Goal: Task Accomplishment & Management: Manage account settings

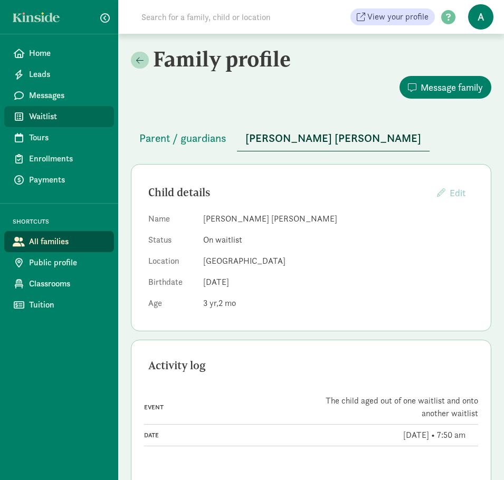
click at [63, 113] on span "Waitlist" at bounding box center [67, 116] width 76 height 13
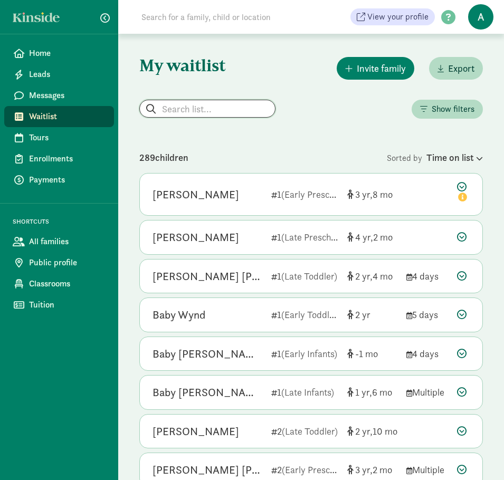
click at [200, 103] on input "search" at bounding box center [207, 108] width 135 height 17
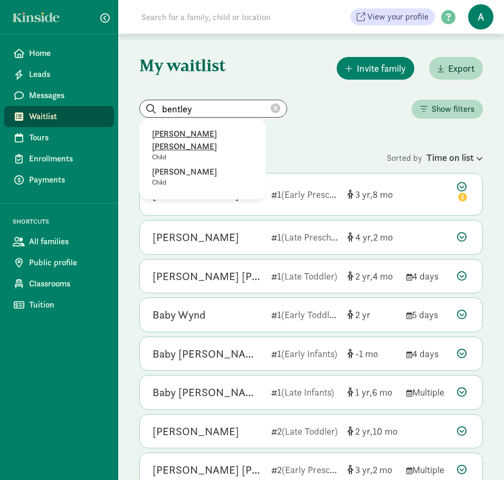
click at [194, 153] on p "Child" at bounding box center [202, 157] width 101 height 8
type input "[PERSON_NAME] [PERSON_NAME]"
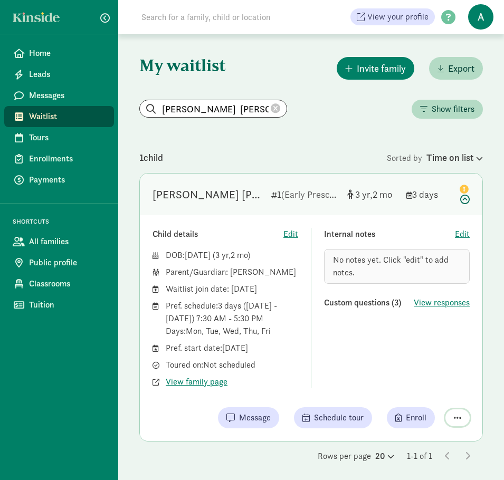
click at [455, 418] on span "button" at bounding box center [456, 417] width 7 height 8
click at [436, 384] on div "Mark as unresponsive" at bounding box center [420, 390] width 82 height 13
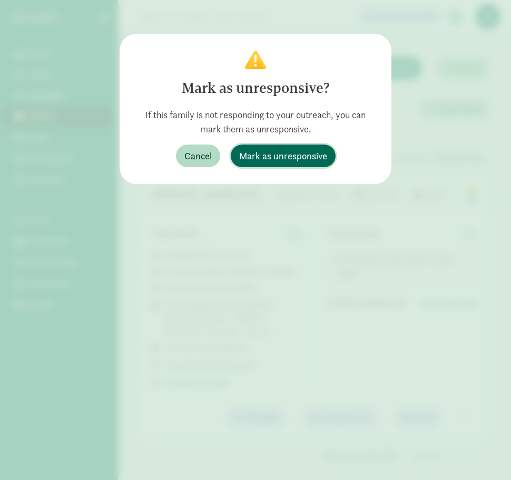
click at [288, 157] on span "Mark as unresponsive" at bounding box center [283, 156] width 88 height 14
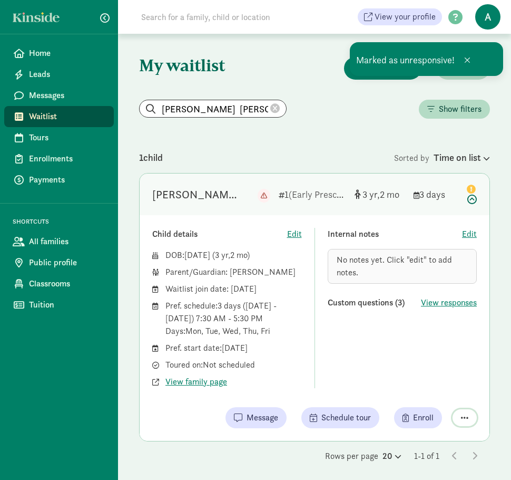
click at [461, 417] on span "button" at bounding box center [464, 417] width 7 height 8
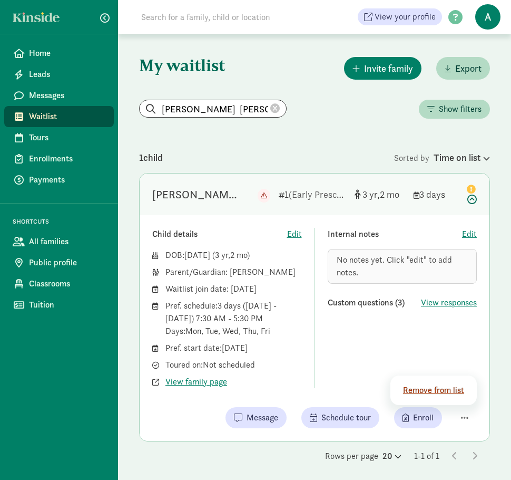
click at [421, 390] on div "Remove from list" at bounding box center [435, 390] width 64 height 13
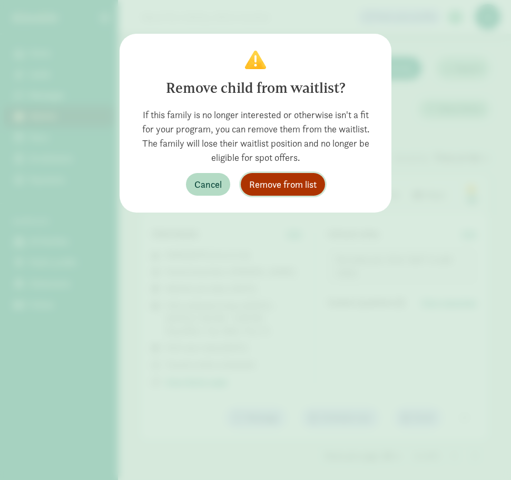
click at [290, 190] on span "Remove from list" at bounding box center [282, 184] width 67 height 14
